Goal: Task Accomplishment & Management: Manage account settings

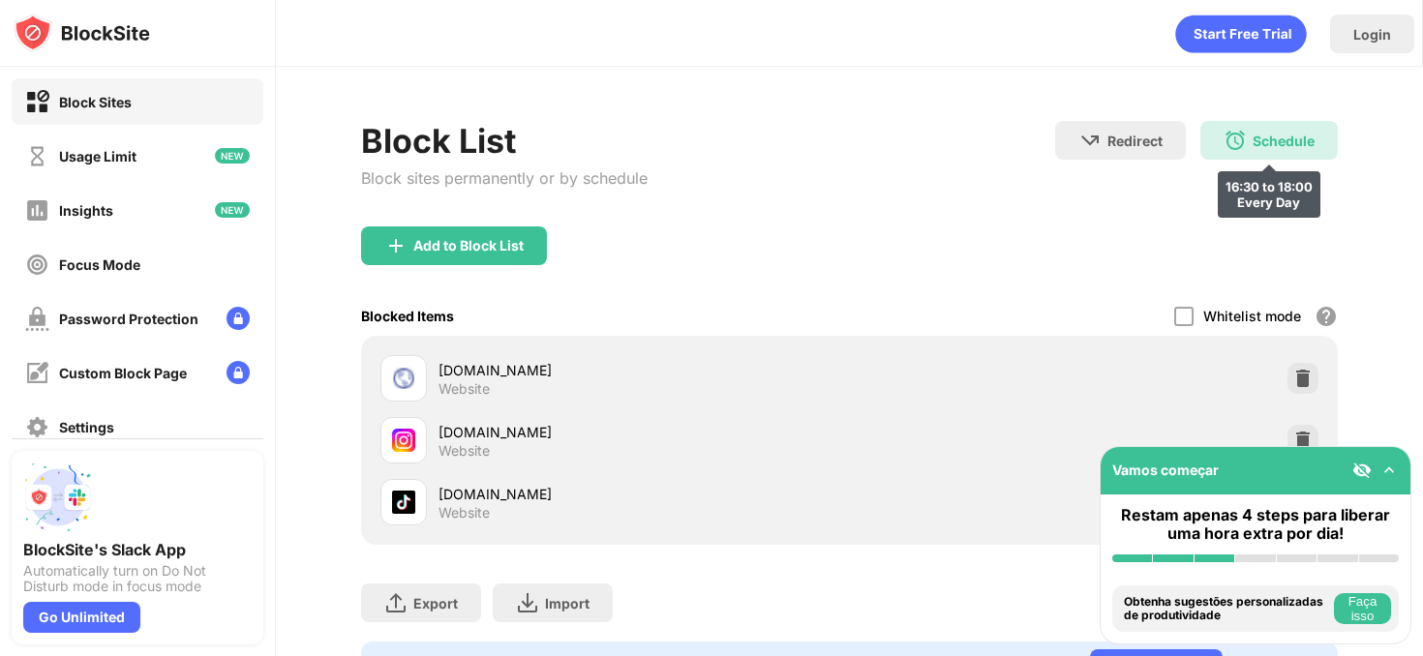
click at [1261, 152] on div "Schedule 16:30 to 18:00 Every Day" at bounding box center [1268, 140] width 137 height 39
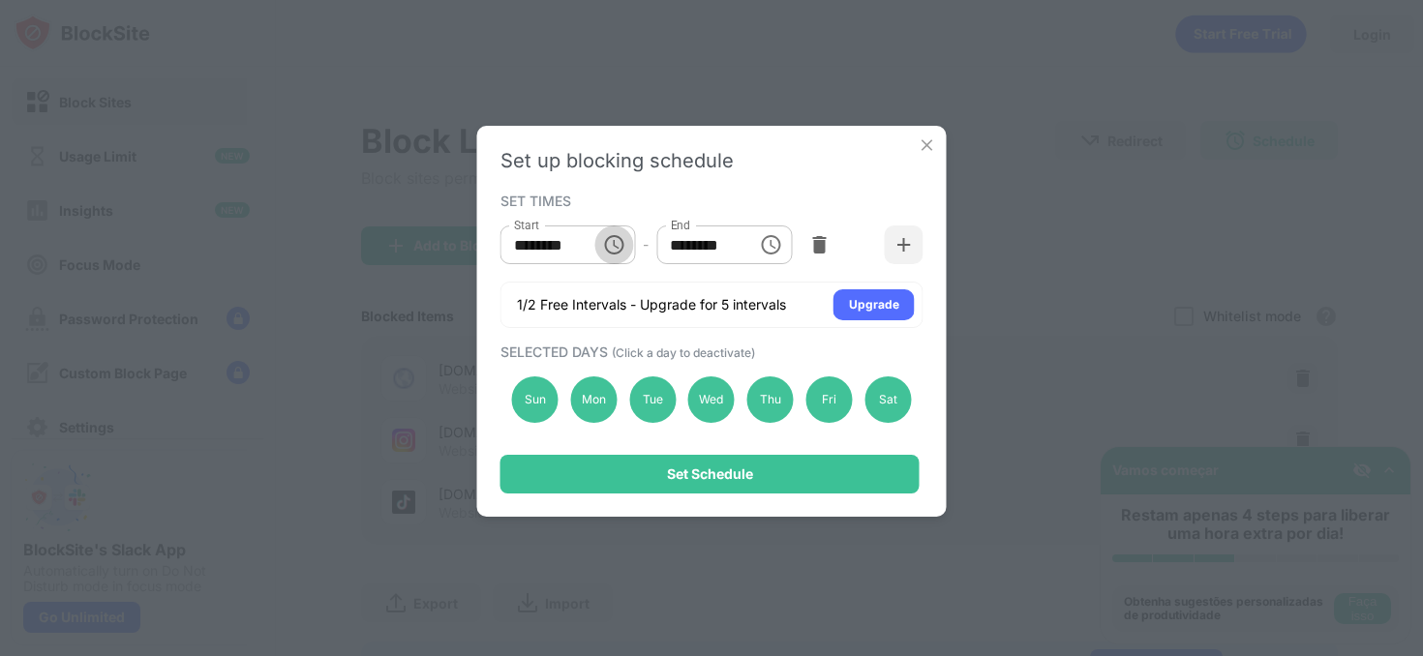
click at [615, 251] on icon "Choose time, selected time is 4:30 PM" at bounding box center [613, 244] width 23 height 23
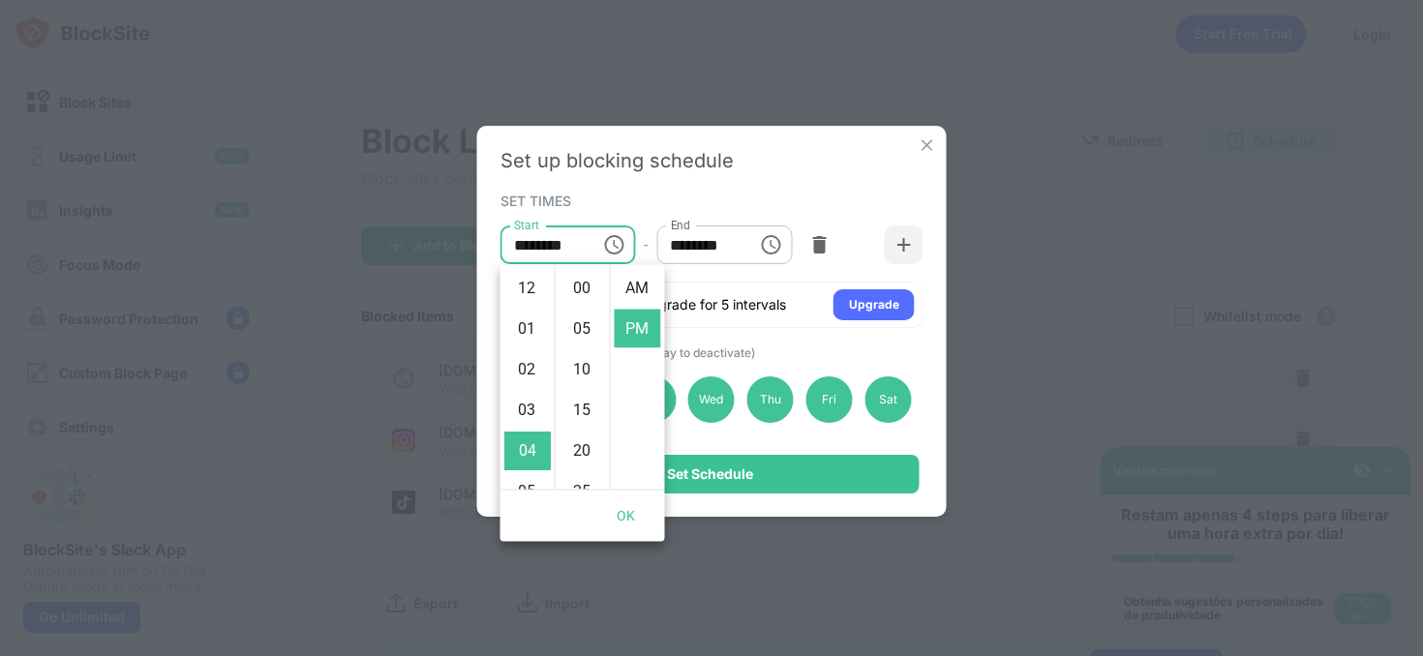
scroll to position [41, 0]
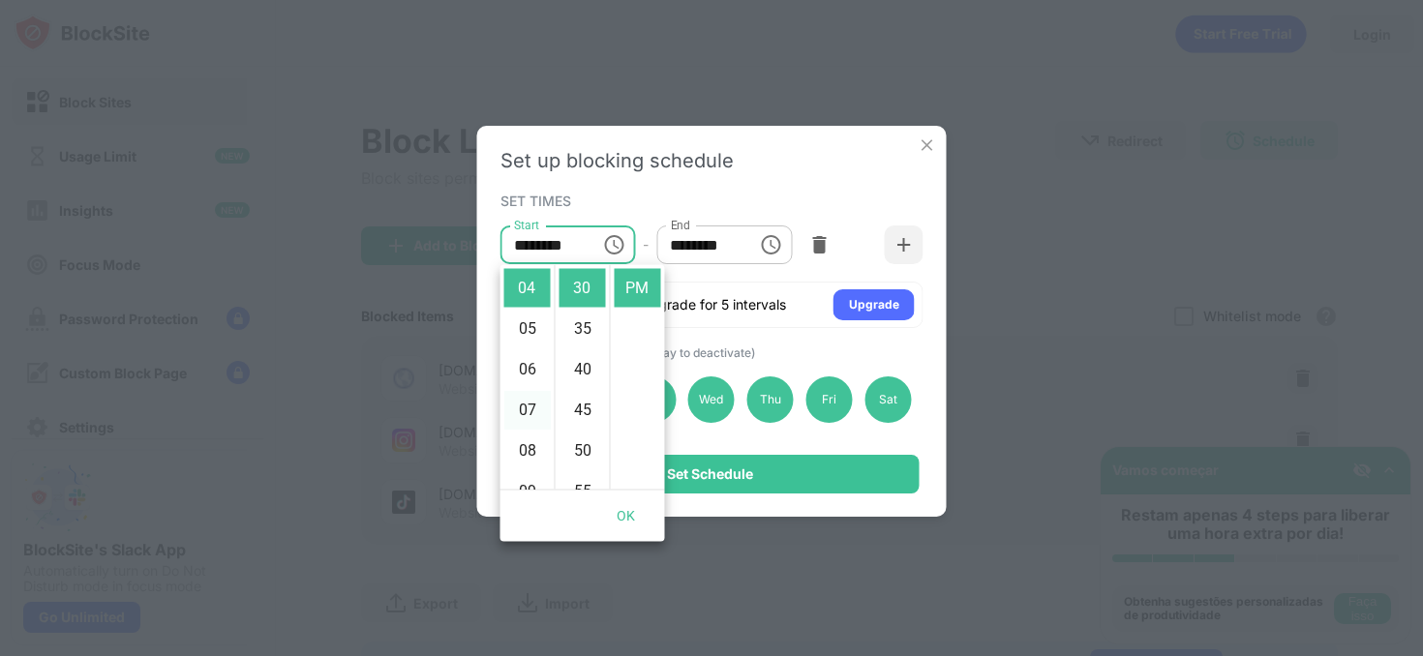
click at [532, 400] on li "07" at bounding box center [527, 410] width 46 height 39
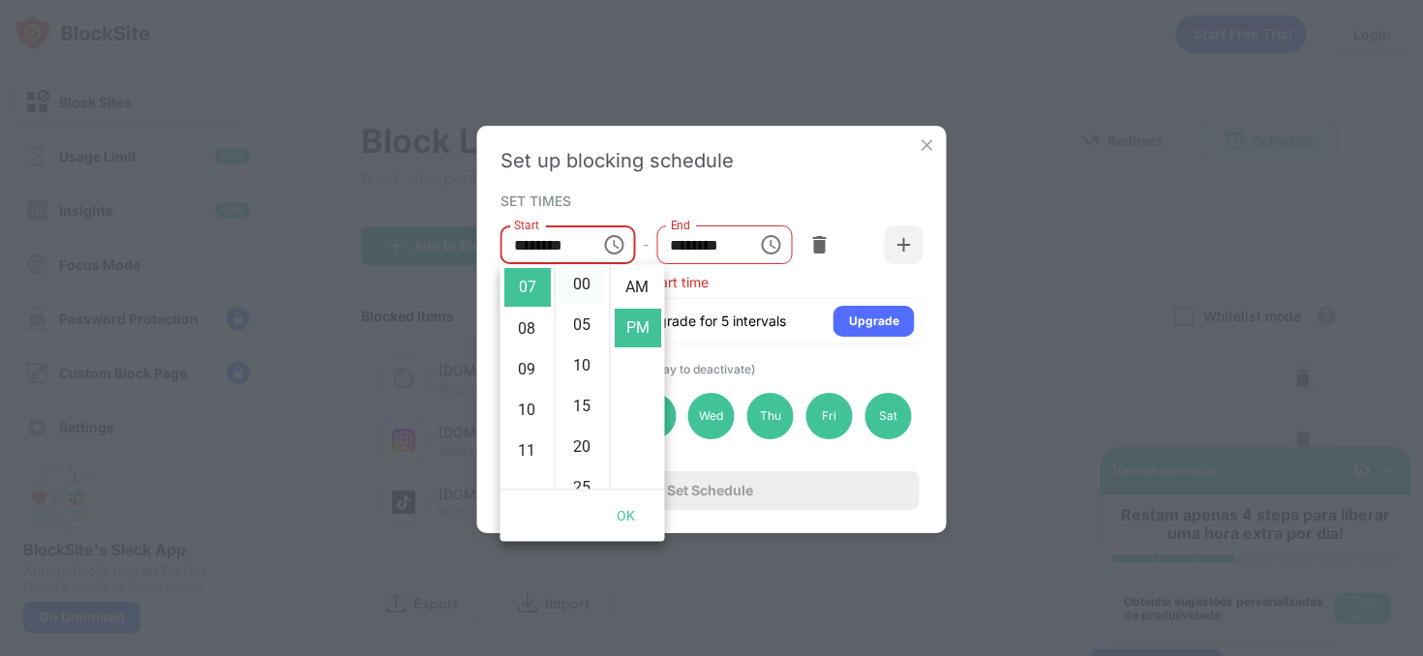
scroll to position [0, 0]
click at [589, 282] on li "00" at bounding box center [583, 288] width 46 height 39
type input "********"
click at [768, 257] on button "Choose time, selected time is 6:00 PM" at bounding box center [770, 245] width 39 height 39
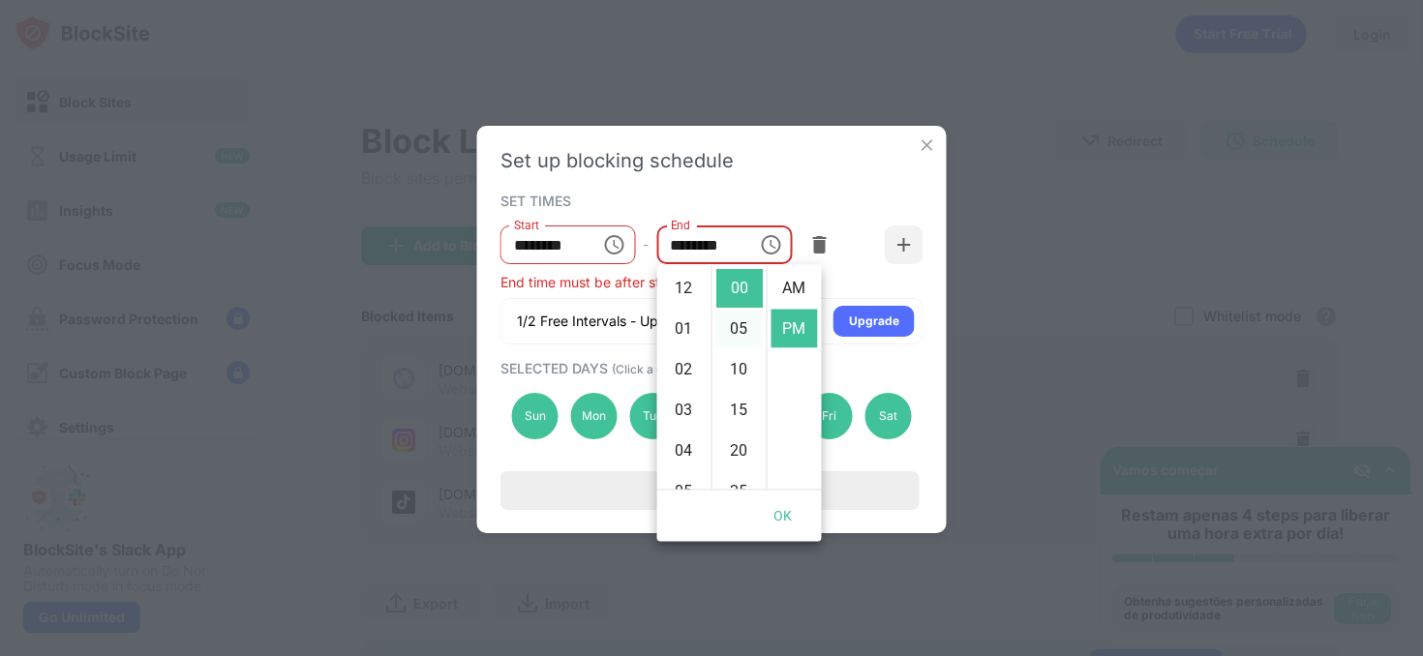
scroll to position [41, 0]
click at [676, 368] on li "08" at bounding box center [684, 369] width 46 height 39
type input "********"
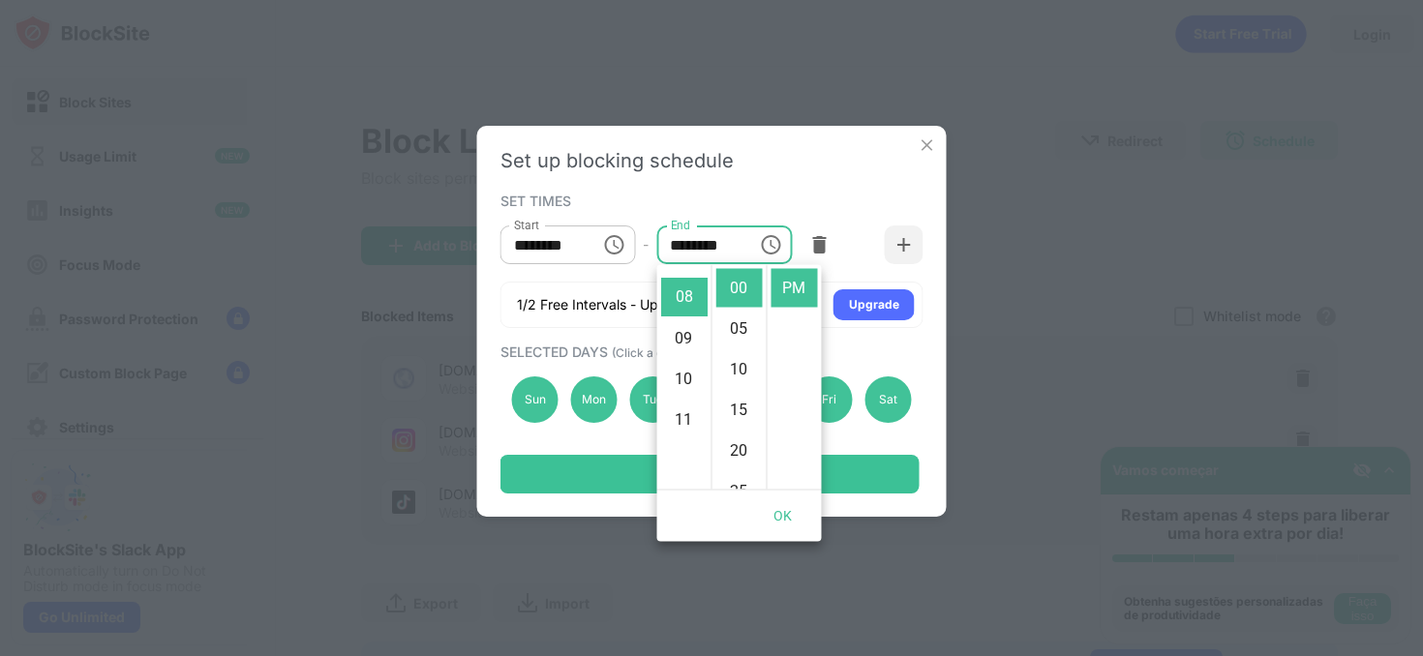
scroll to position [325, 0]
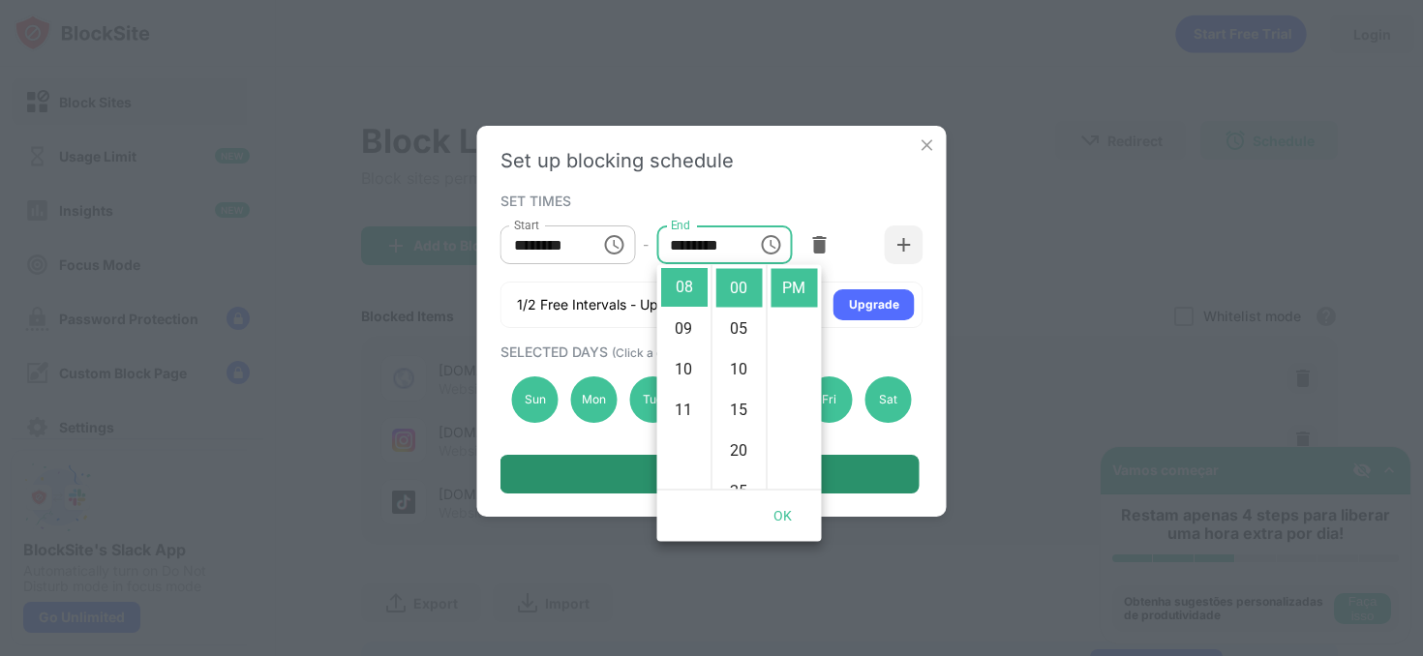
click at [861, 464] on div "Set Schedule" at bounding box center [709, 474] width 419 height 39
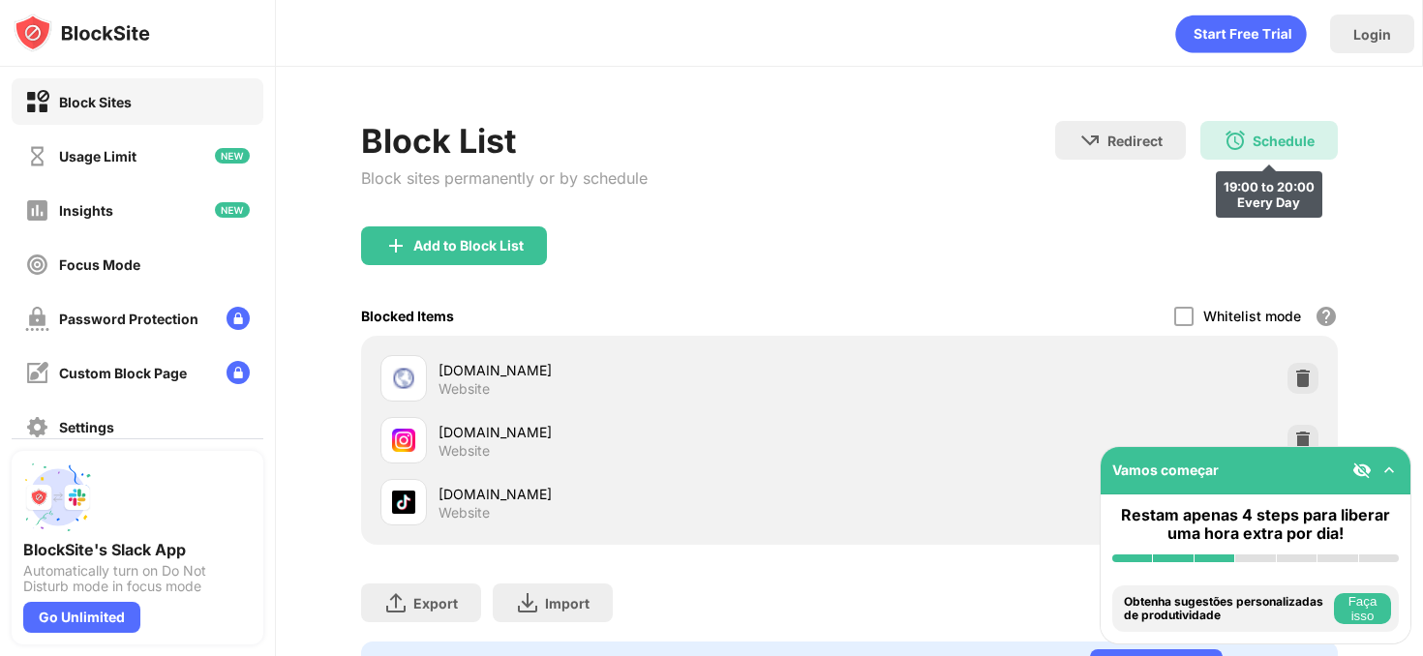
click at [1275, 154] on div "Schedule 19:00 to 20:00 Every Day" at bounding box center [1268, 140] width 137 height 39
